Goal: Transaction & Acquisition: Book appointment/travel/reservation

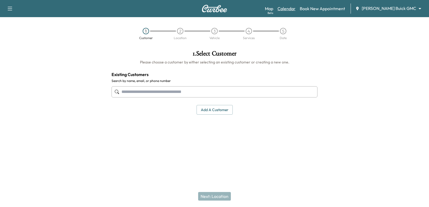
click at [295, 8] on link "Calendar" at bounding box center [286, 8] width 18 height 6
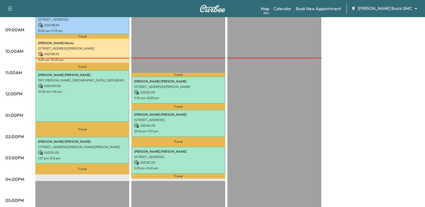
scroll to position [54, 0]
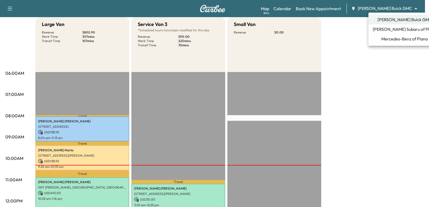
click at [388, 6] on body "Support Log Out Map Beta Calendar Book New Appointment [PERSON_NAME] Buick GMC …" at bounding box center [214, 49] width 429 height 207
click at [394, 40] on span "Mercedes-Benz of Plano" at bounding box center [404, 39] width 47 height 6
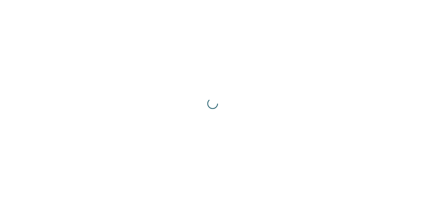
scroll to position [0, 0]
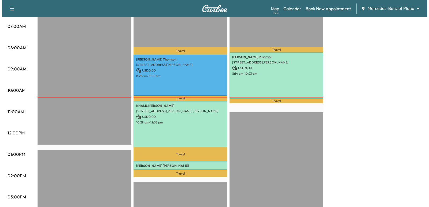
scroll to position [134, 0]
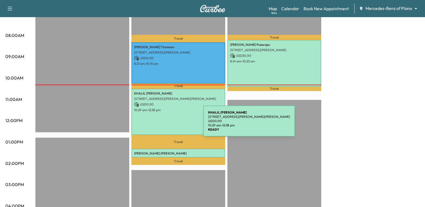
click at [163, 124] on div "[PERSON_NAME] [STREET_ADDRESS][PERSON_NAME][PERSON_NAME] USD 0.00 10:29 am - 12…" at bounding box center [178, 112] width 94 height 47
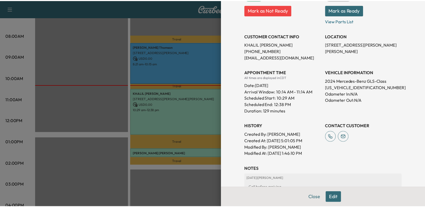
scroll to position [107, 0]
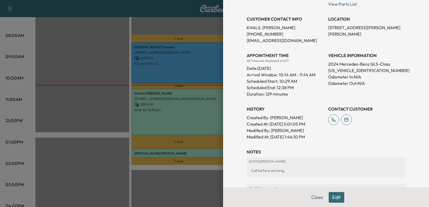
click at [185, 120] on div at bounding box center [214, 103] width 429 height 207
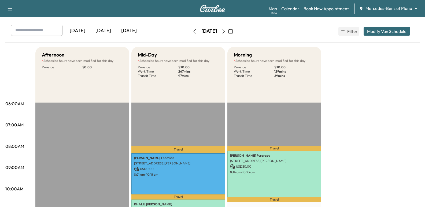
scroll to position [0, 0]
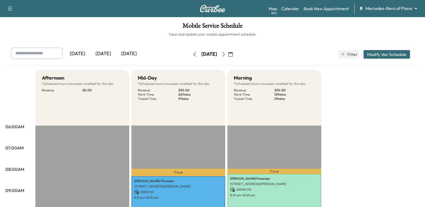
click at [228, 57] on button "button" at bounding box center [223, 54] width 9 height 9
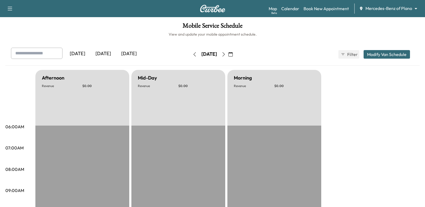
click at [228, 57] on button "button" at bounding box center [223, 54] width 9 height 9
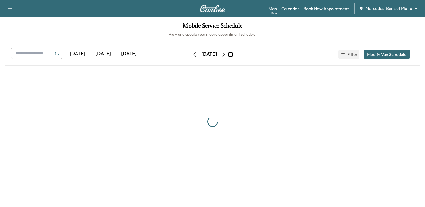
click at [228, 57] on button "button" at bounding box center [223, 54] width 9 height 9
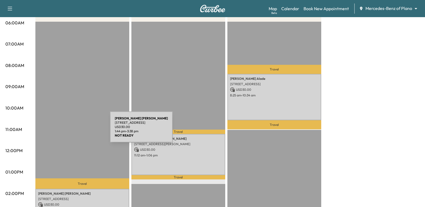
scroll to position [54, 0]
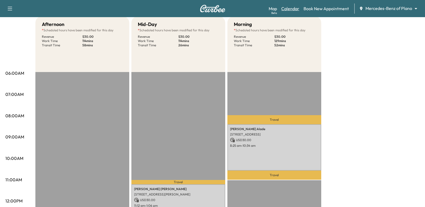
click at [291, 8] on link "Calendar" at bounding box center [290, 8] width 18 height 6
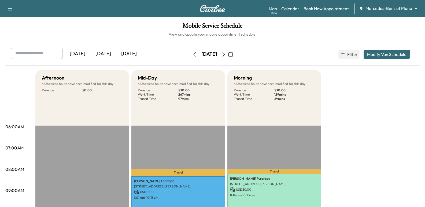
click at [59, 56] on div at bounding box center [57, 53] width 6 height 6
paste input "**********"
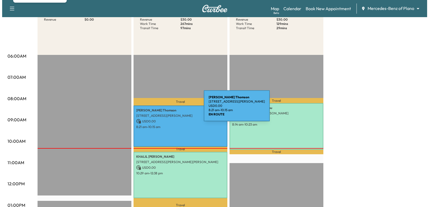
scroll to position [80, 0]
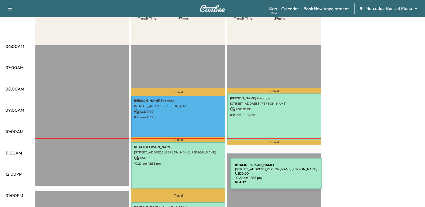
type input "**********"
click at [190, 177] on div "[PERSON_NAME] [STREET_ADDRESS][PERSON_NAME][PERSON_NAME] USD 0.00 10:29 am - 12…" at bounding box center [178, 165] width 94 height 47
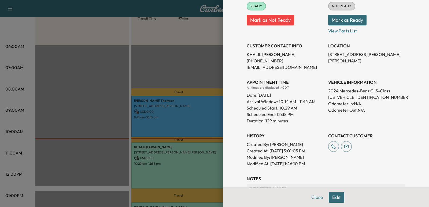
click at [98, 110] on div at bounding box center [214, 103] width 429 height 207
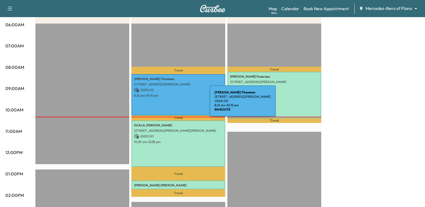
scroll to position [134, 0]
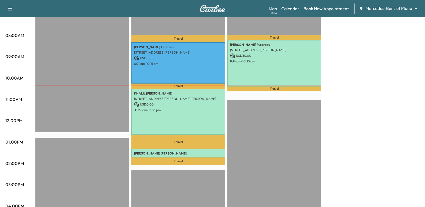
click at [171, 144] on p "Travel" at bounding box center [178, 142] width 94 height 14
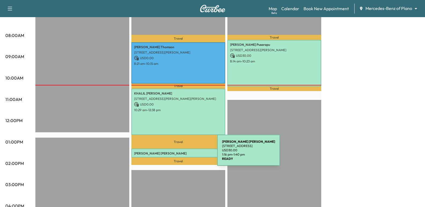
click at [177, 154] on p "[PERSON_NAME]" at bounding box center [178, 153] width 88 height 4
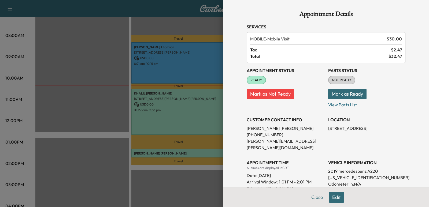
click at [171, 145] on div at bounding box center [214, 103] width 429 height 207
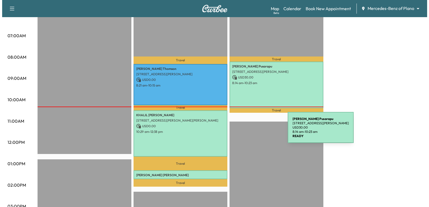
scroll to position [80, 0]
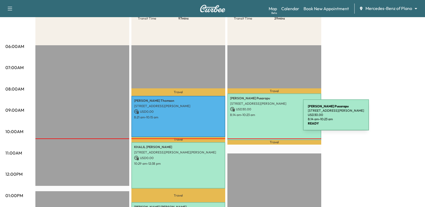
click at [263, 118] on div "[PERSON_NAME] [STREET_ADDRESS][PERSON_NAME] USD 30.00 8:14 am - 10:23 am" at bounding box center [274, 117] width 94 height 47
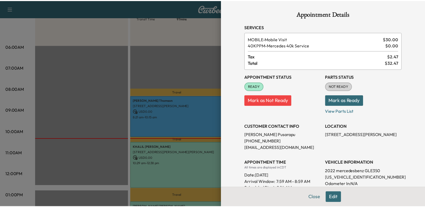
scroll to position [27, 0]
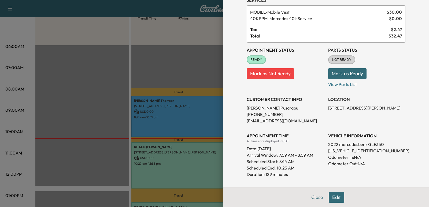
click at [170, 124] on div at bounding box center [214, 103] width 429 height 207
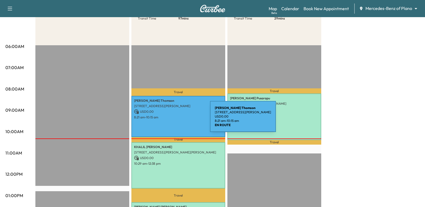
click at [170, 119] on p "8:21 am - 10:15 am" at bounding box center [178, 117] width 88 height 4
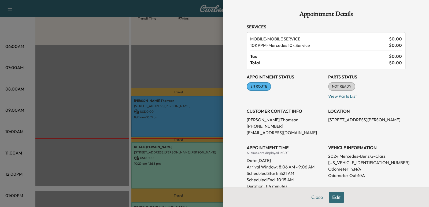
click at [156, 105] on div at bounding box center [214, 103] width 429 height 207
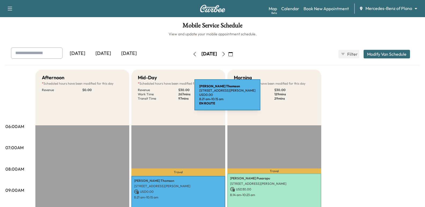
scroll to position [0, 0]
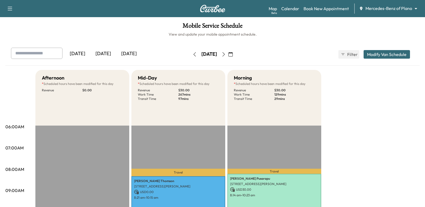
click at [392, 11] on body "Support Log Out Map Beta Calendar Book New Appointment Mercedes-Benz of Plano *…" at bounding box center [212, 103] width 425 height 207
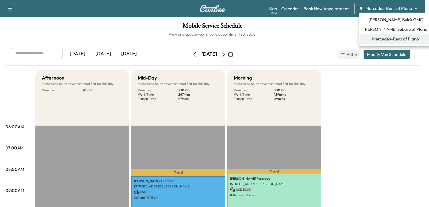
click at [387, 31] on span "[PERSON_NAME] Subaru of Plano" at bounding box center [395, 29] width 64 height 6
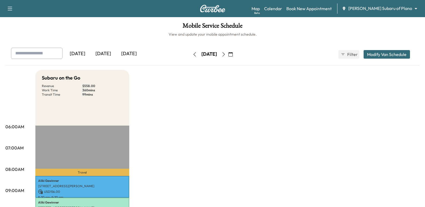
click at [392, 8] on body "Support Log Out Map Beta Calendar Book New Appointment [PERSON_NAME] Subaru of …" at bounding box center [212, 103] width 425 height 207
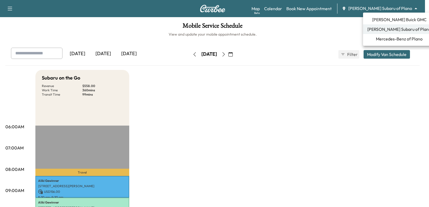
click at [389, 23] on li "[PERSON_NAME] Buick GMC" at bounding box center [399, 20] width 72 height 10
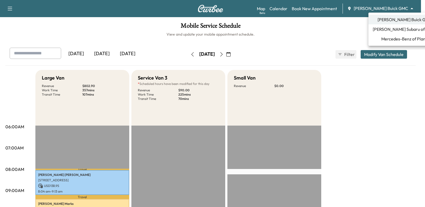
click at [389, 10] on body "Support Log Out Map Beta Calendar Book New Appointment [PERSON_NAME] Buick GMC …" at bounding box center [212, 103] width 425 height 207
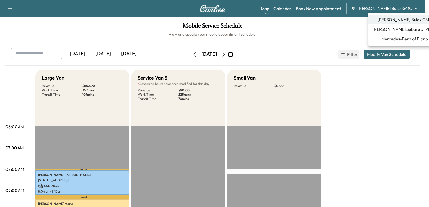
click at [400, 36] on span "Mercedes-Benz of Plano" at bounding box center [404, 39] width 47 height 6
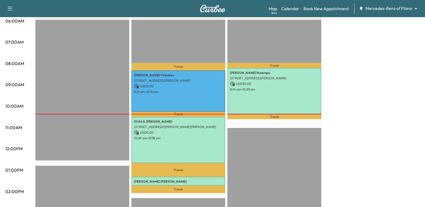
scroll to position [107, 0]
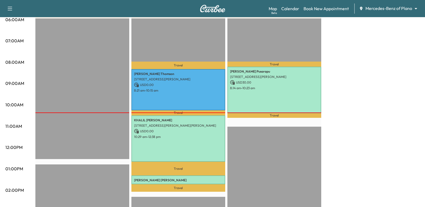
click at [92, 135] on div at bounding box center [82, 191] width 94 height 346
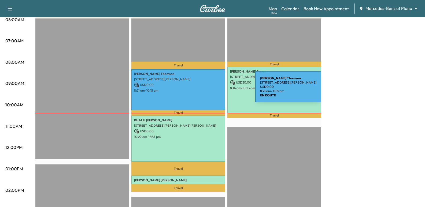
scroll to position [27, 0]
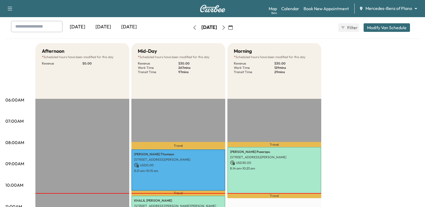
click at [233, 25] on icon "button" at bounding box center [230, 27] width 4 height 4
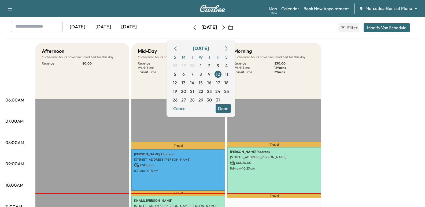
click at [180, 51] on button "button" at bounding box center [175, 48] width 9 height 9
click at [180, 46] on button "button" at bounding box center [175, 48] width 9 height 9
click at [233, 27] on icon "button" at bounding box center [230, 27] width 4 height 4
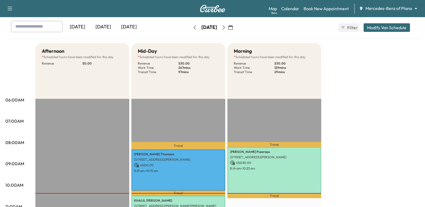
click at [233, 27] on icon "button" at bounding box center [230, 27] width 4 height 4
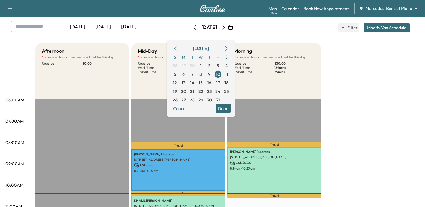
click at [177, 47] on icon "button" at bounding box center [175, 48] width 4 height 4
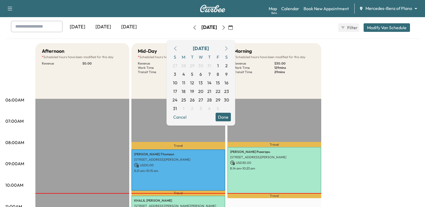
click at [177, 47] on icon "button" at bounding box center [175, 48] width 4 height 4
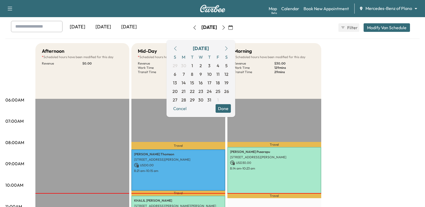
click at [228, 50] on icon "button" at bounding box center [226, 48] width 4 height 4
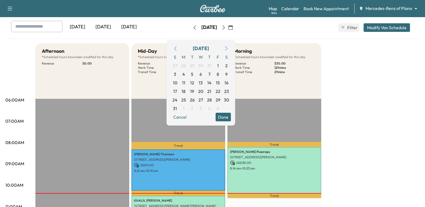
click at [228, 50] on icon "button" at bounding box center [226, 48] width 4 height 4
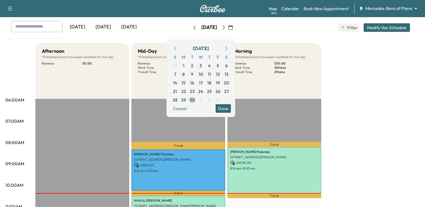
click at [196, 102] on span "30" at bounding box center [192, 100] width 9 height 9
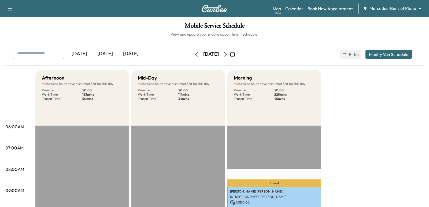
click at [367, 11] on body "Support Log Out Map Beta Calendar Book New Appointment Mercedes-Benz of Plano *…" at bounding box center [214, 103] width 429 height 207
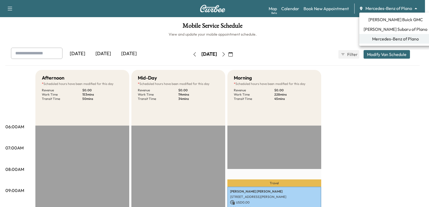
click at [390, 21] on span "[PERSON_NAME] Buick GMC" at bounding box center [395, 19] width 54 height 6
